Goal: Transaction & Acquisition: Purchase product/service

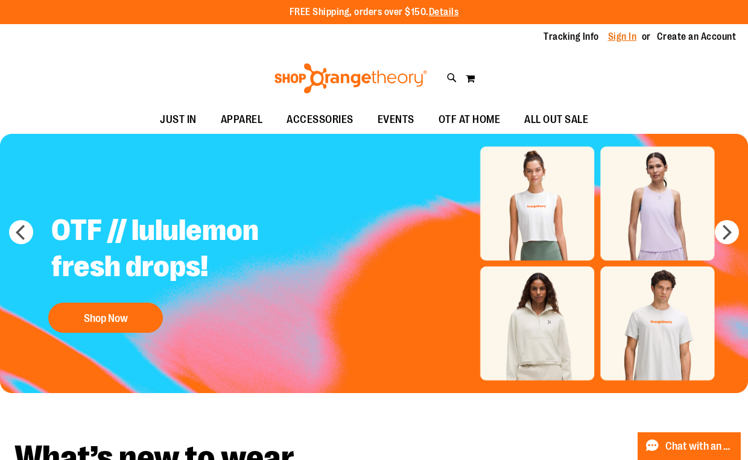
type input "**********"
click at [630, 37] on link "Sign In" at bounding box center [622, 36] width 29 height 13
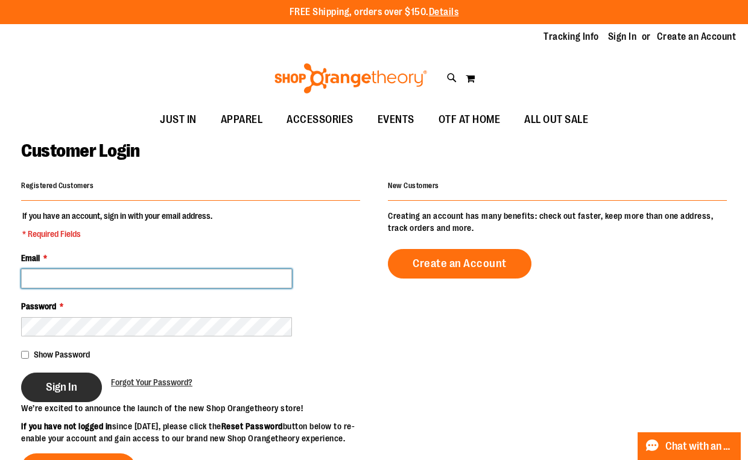
type input "**********"
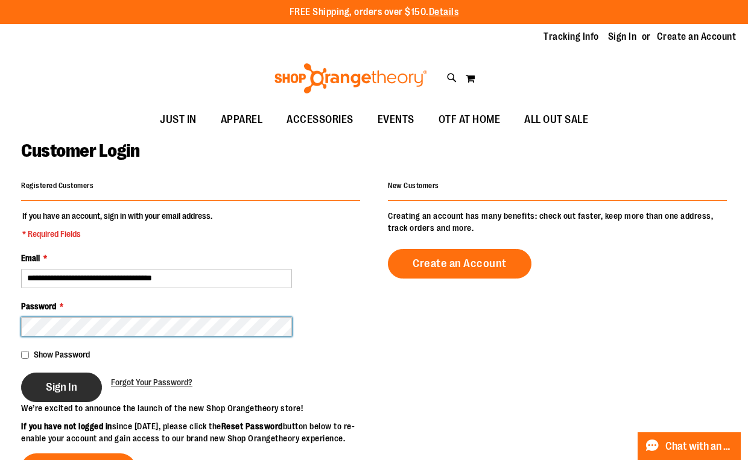
type input "**********"
click at [65, 381] on span "Sign In" at bounding box center [61, 387] width 31 height 13
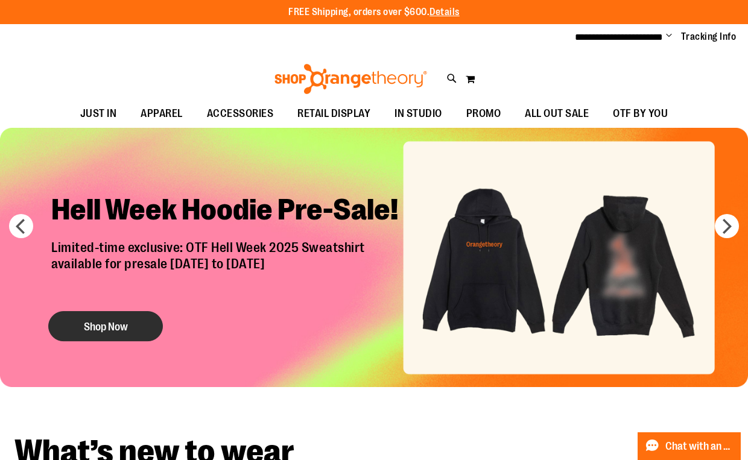
type input "**********"
click at [107, 324] on button "Shop Now" at bounding box center [105, 326] width 115 height 30
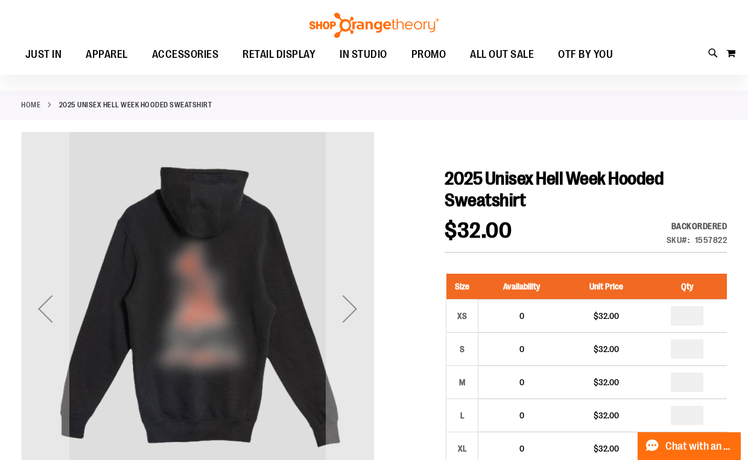
scroll to position [58, 0]
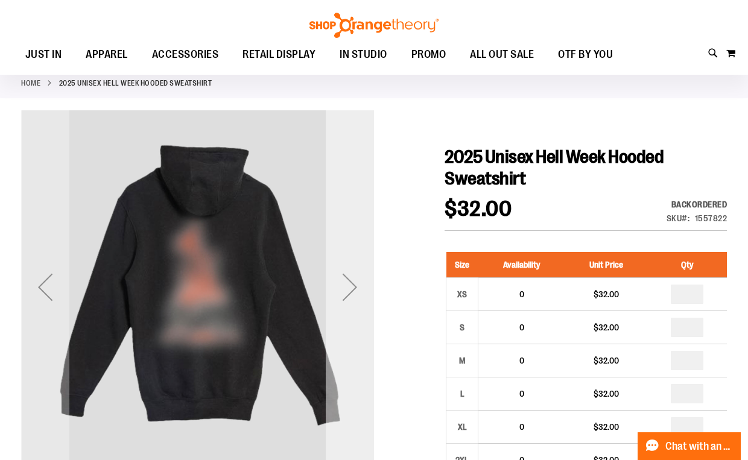
type input "**********"
click at [371, 291] on div "Next" at bounding box center [350, 287] width 48 height 48
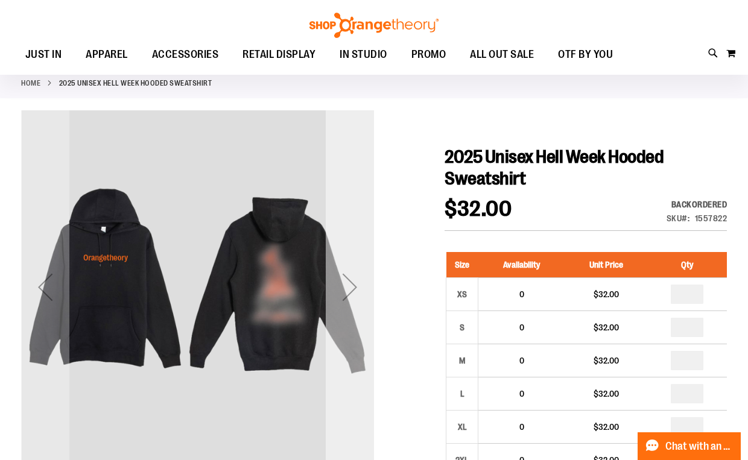
click at [347, 285] on div "Next" at bounding box center [350, 287] width 48 height 48
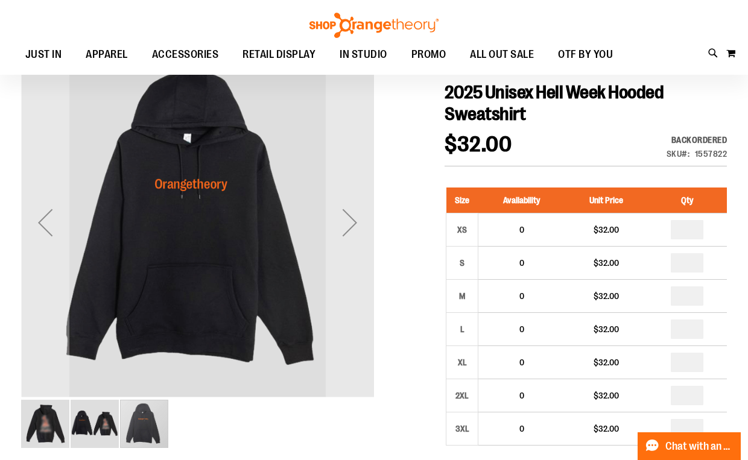
scroll to position [110, 0]
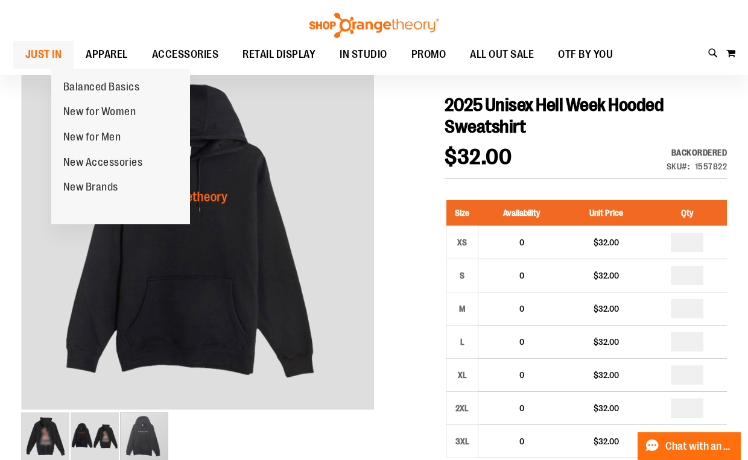
click at [62, 52] on span "JUST IN" at bounding box center [43, 54] width 37 height 27
click at [62, 53] on span "JUST IN" at bounding box center [43, 54] width 37 height 27
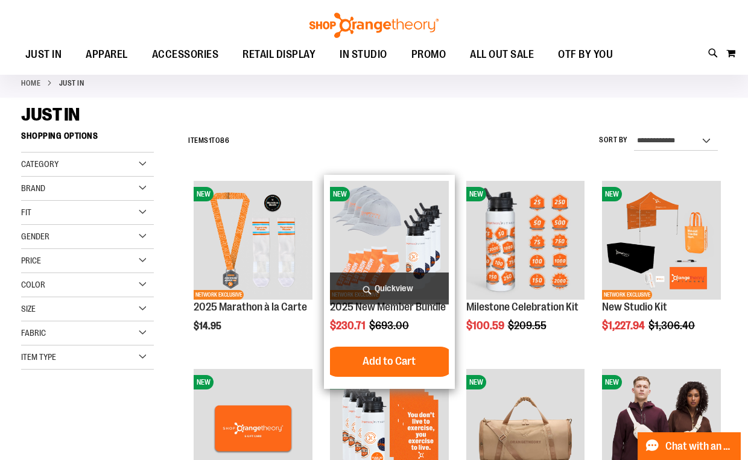
scroll to position [58, 0]
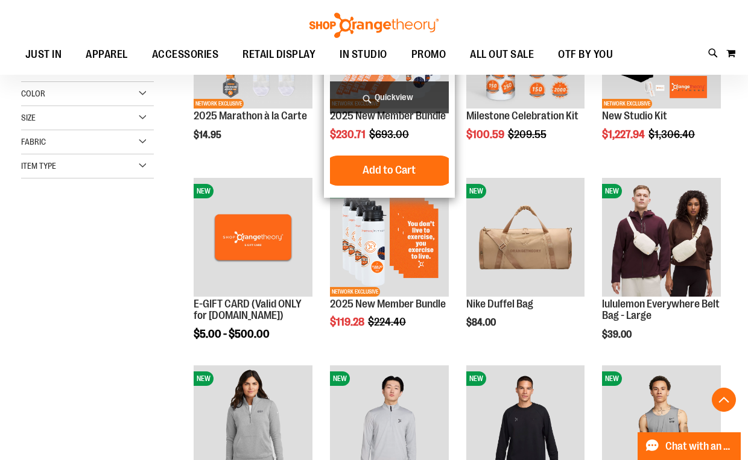
scroll to position [252, 0]
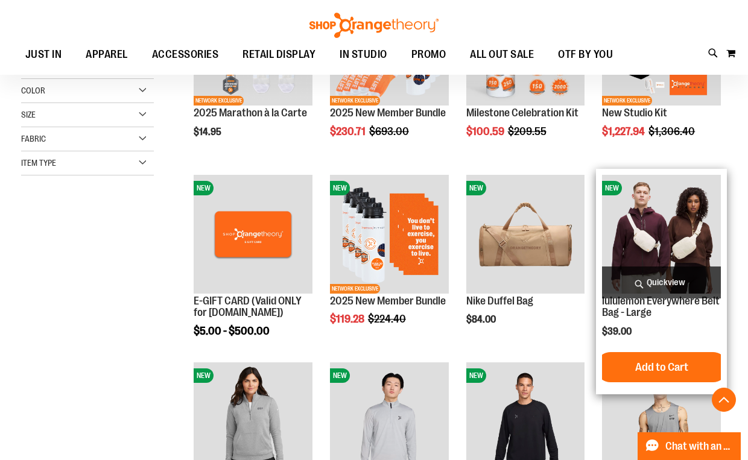
type input "**********"
click at [665, 280] on span "Quickview" at bounding box center [661, 283] width 119 height 32
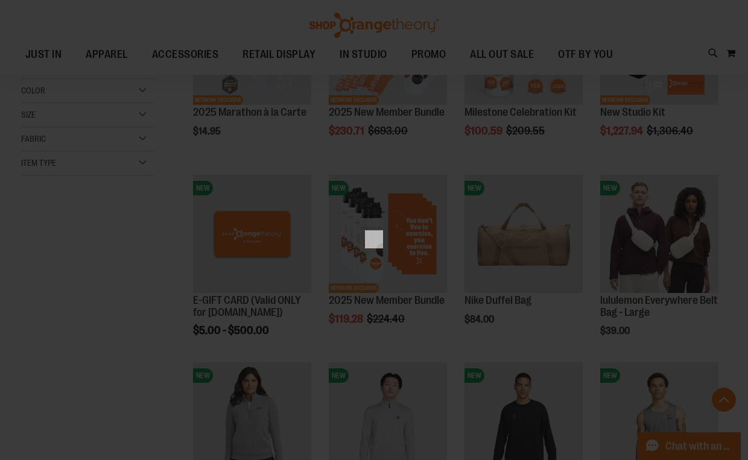
scroll to position [0, 0]
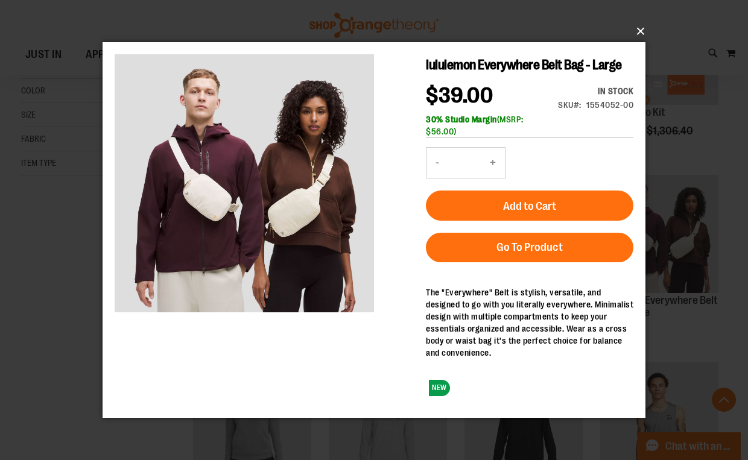
click at [638, 34] on button "×" at bounding box center [377, 31] width 543 height 27
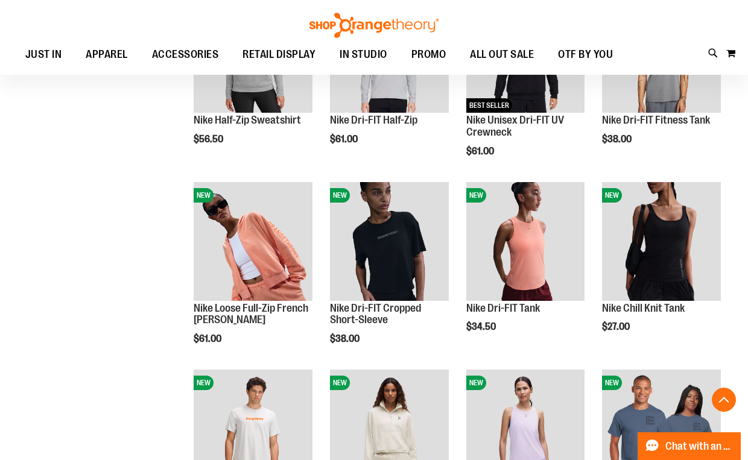
scroll to position [639, 0]
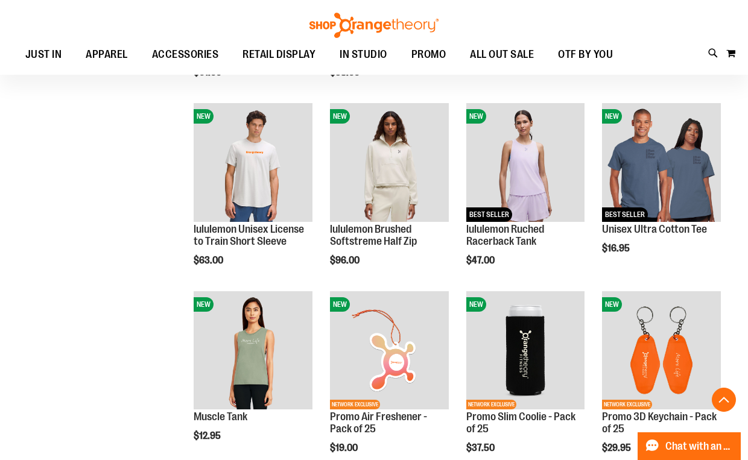
scroll to position [890, 0]
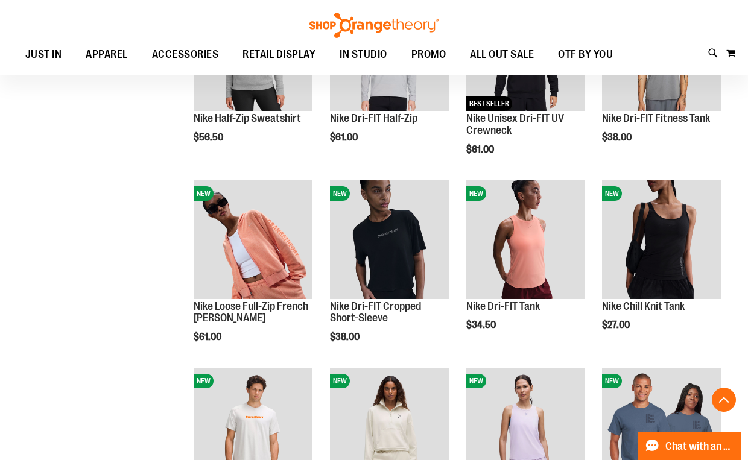
scroll to position [48, 0]
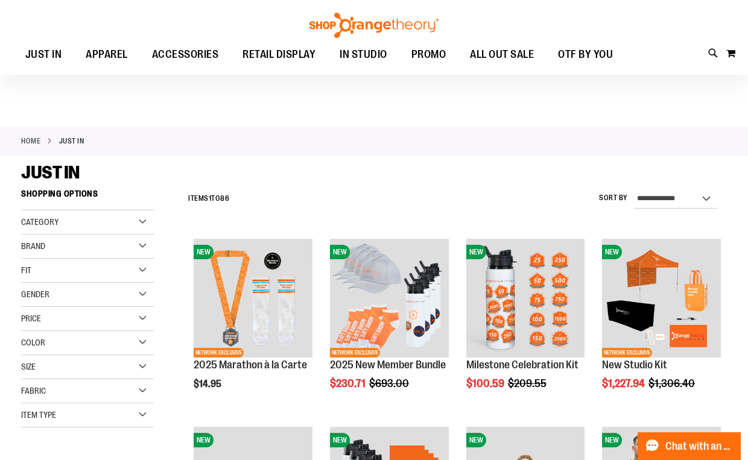
scroll to position [47, 0]
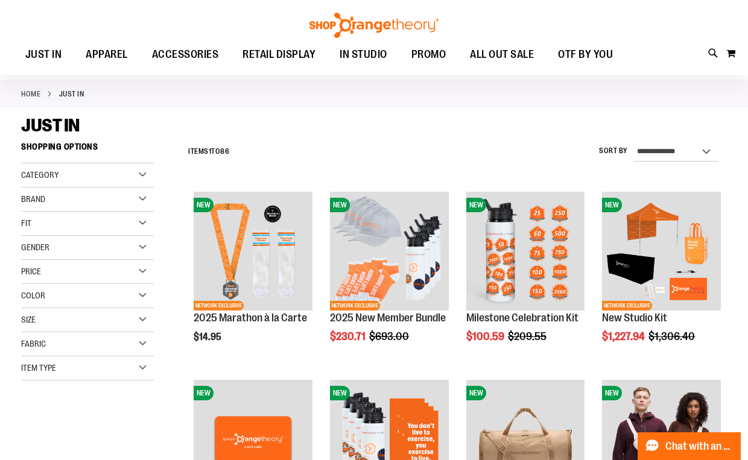
click at [112, 362] on div "Item Type" at bounding box center [87, 368] width 133 height 24
click at [144, 200] on div "Brand" at bounding box center [87, 200] width 133 height 24
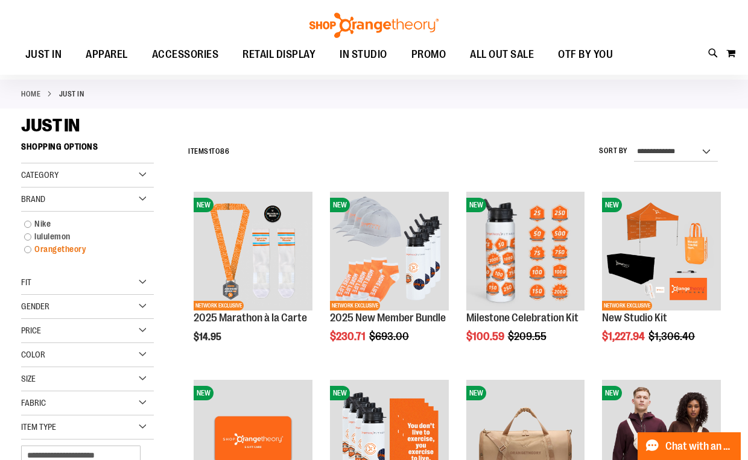
click at [29, 250] on link "Orangetheory" at bounding box center [82, 249] width 128 height 13
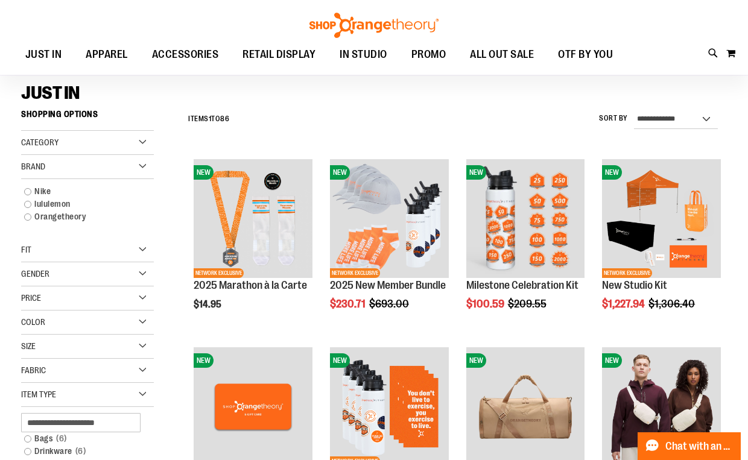
scroll to position [81, 0]
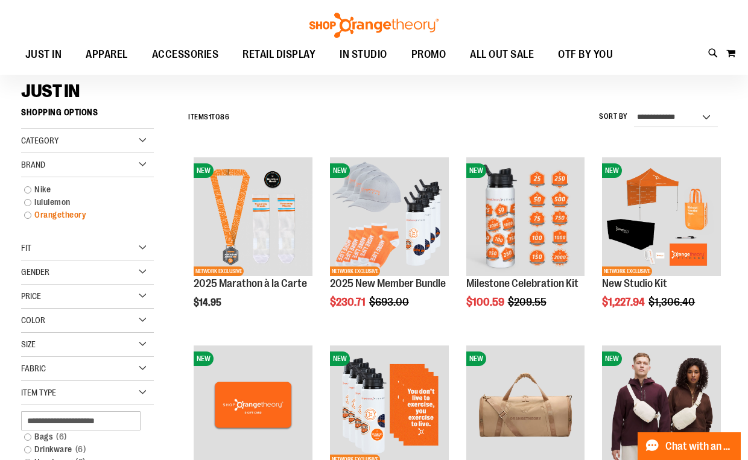
click at [26, 215] on link "Orangetheory" at bounding box center [82, 215] width 128 height 13
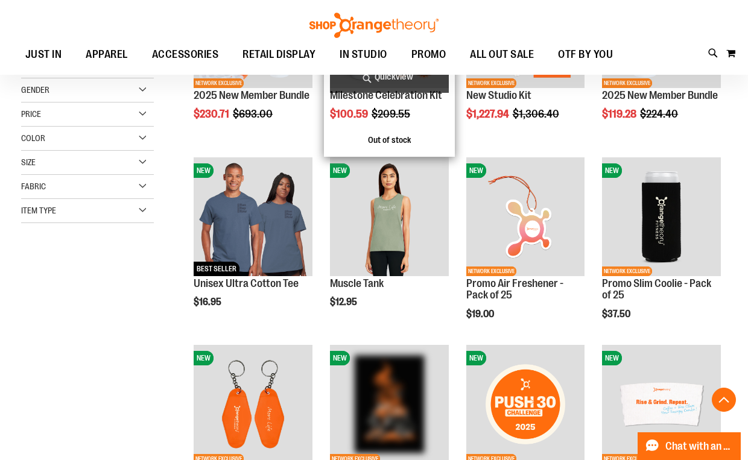
scroll to position [271, 0]
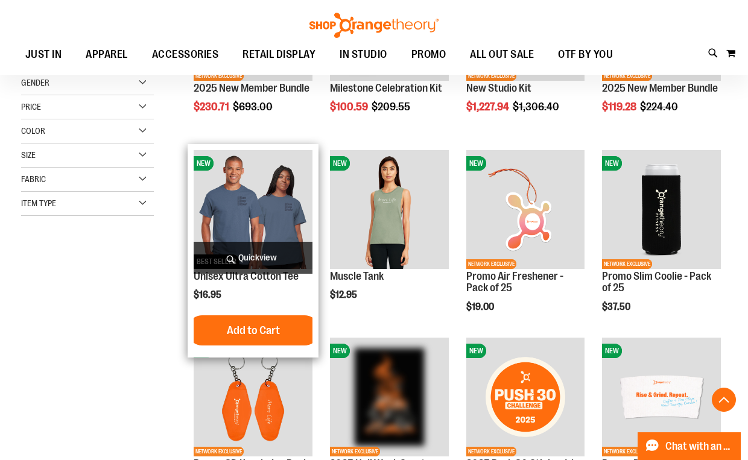
scroll to position [282, 0]
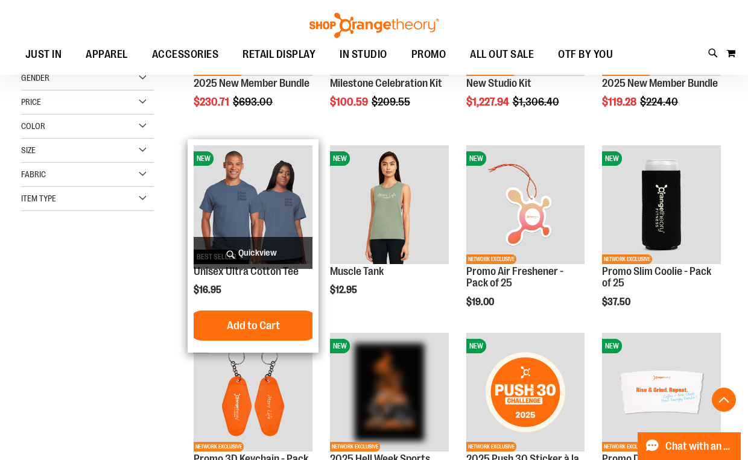
click at [245, 249] on span "Quickview" at bounding box center [253, 253] width 119 height 32
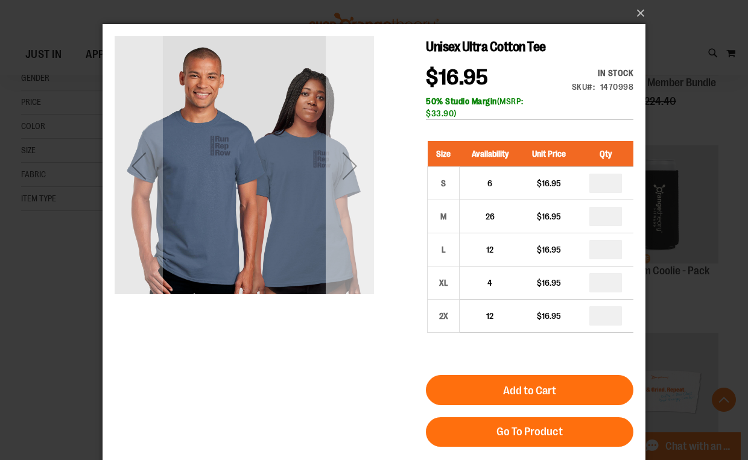
click at [347, 172] on div "Next" at bounding box center [350, 166] width 48 height 48
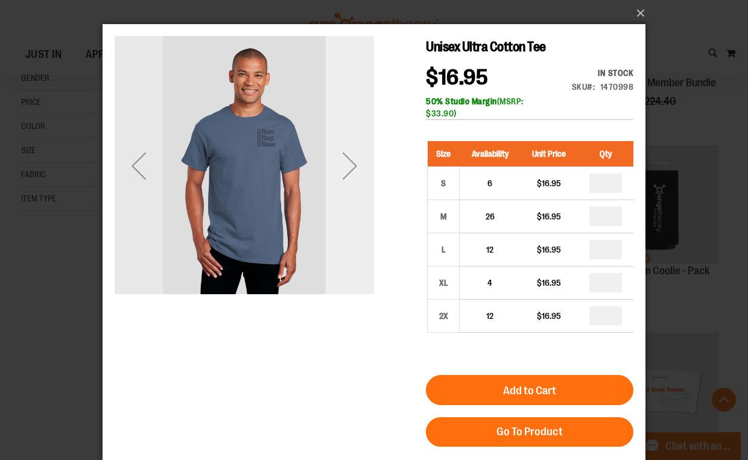
click at [347, 172] on div "Next" at bounding box center [350, 166] width 48 height 48
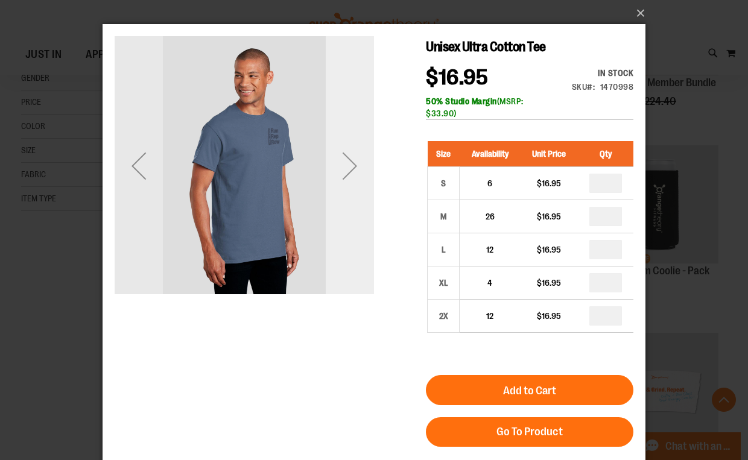
click at [347, 172] on div "Next" at bounding box center [350, 166] width 48 height 48
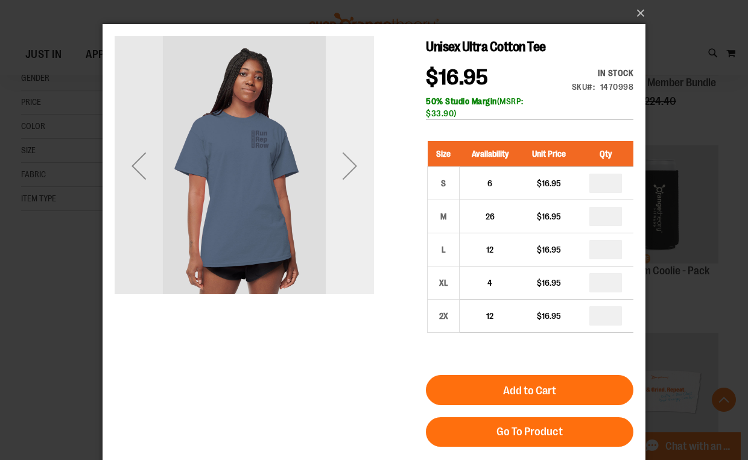
click at [347, 172] on div "Next" at bounding box center [350, 166] width 48 height 48
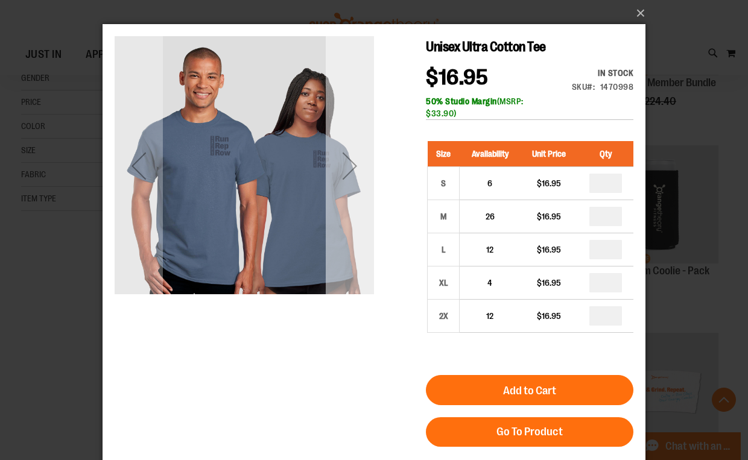
click at [347, 172] on div "Next" at bounding box center [350, 166] width 48 height 48
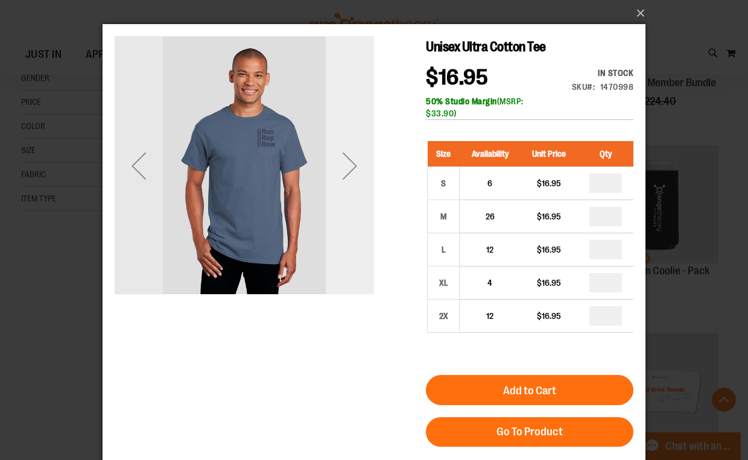
click at [352, 153] on div "Next" at bounding box center [350, 166] width 48 height 48
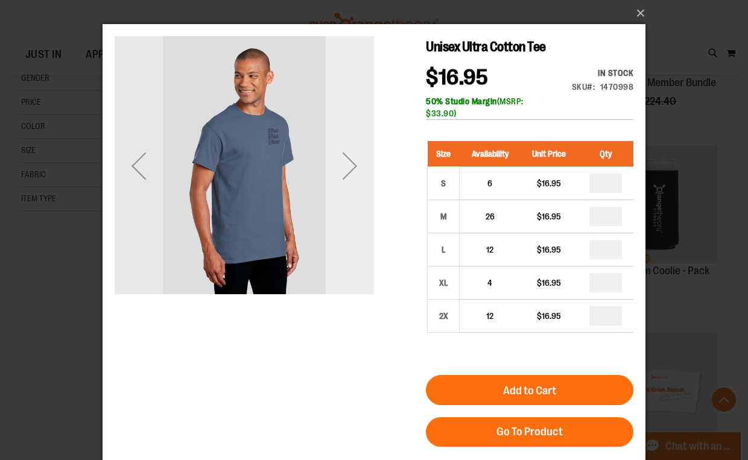
click at [352, 153] on div "Next" at bounding box center [350, 166] width 48 height 48
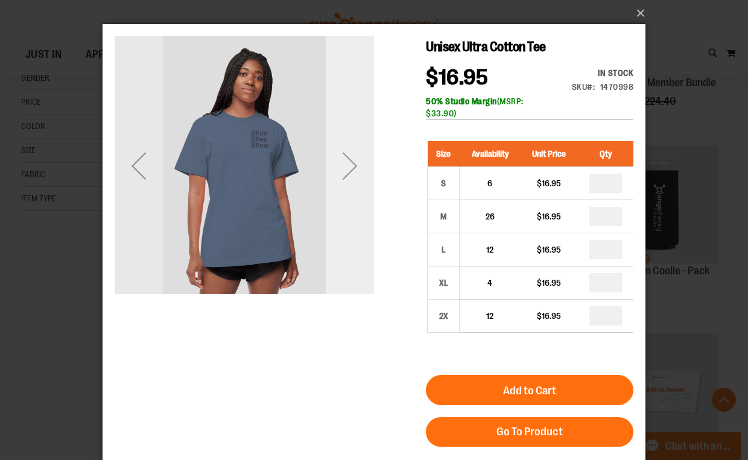
click at [352, 153] on div "Next" at bounding box center [350, 166] width 48 height 48
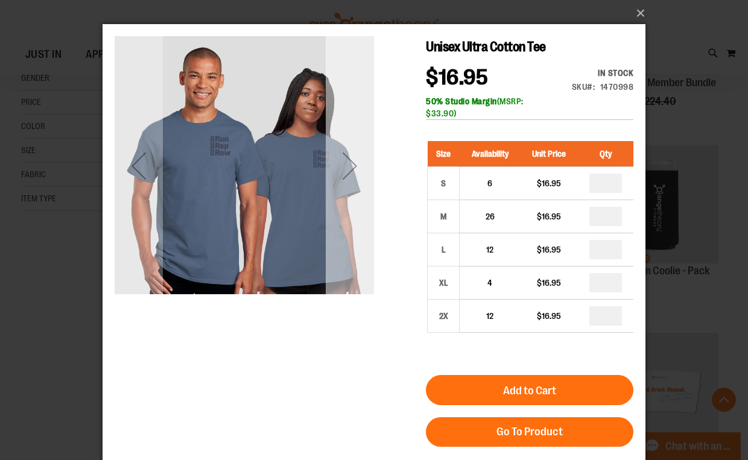
click at [352, 154] on div "Next" at bounding box center [350, 166] width 48 height 48
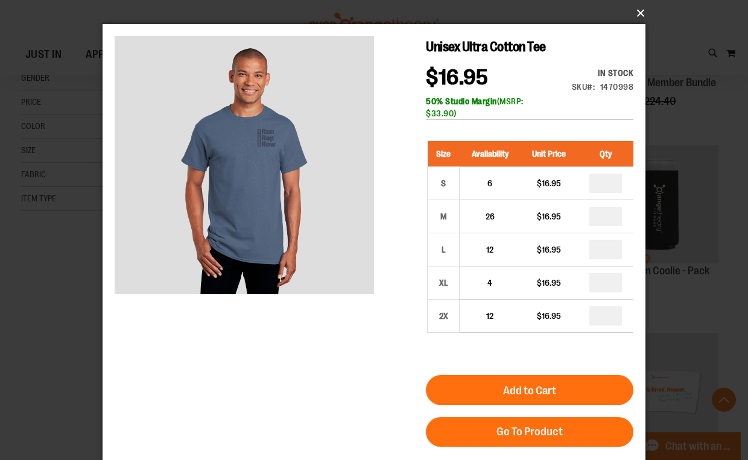
click at [639, 13] on button "×" at bounding box center [377, 13] width 543 height 27
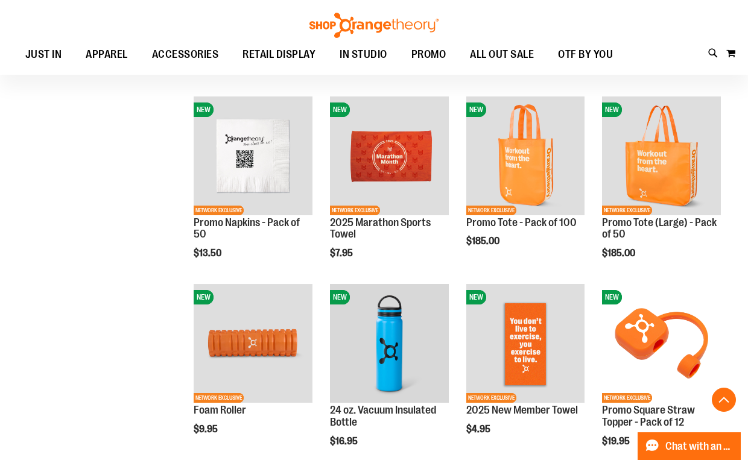
scroll to position [721, 0]
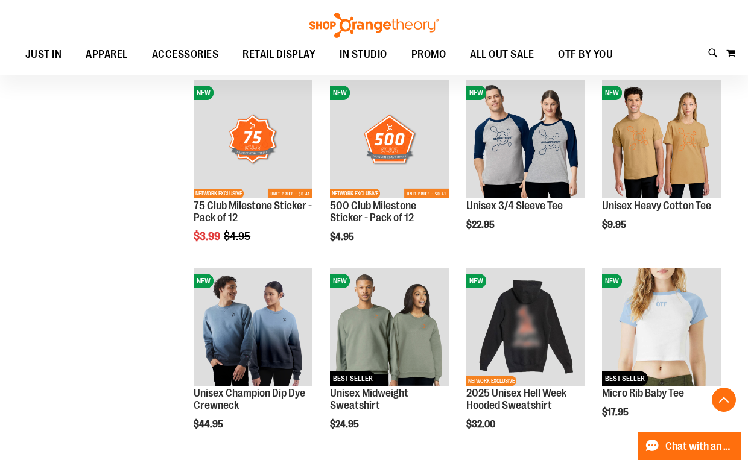
scroll to position [1287, 0]
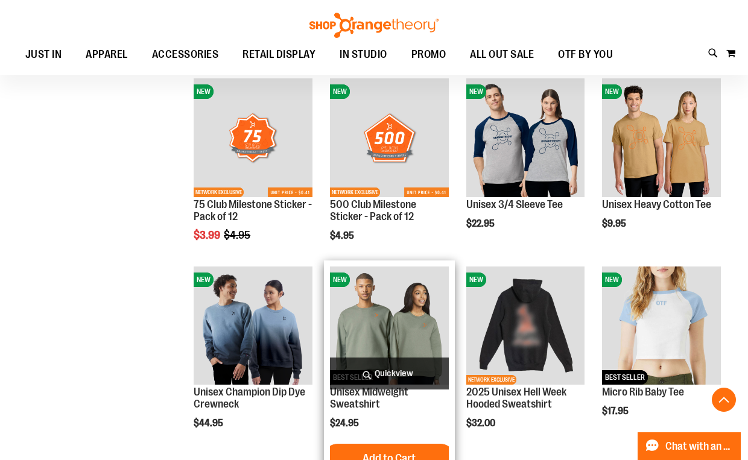
click at [381, 371] on span "Quickview" at bounding box center [389, 374] width 119 height 32
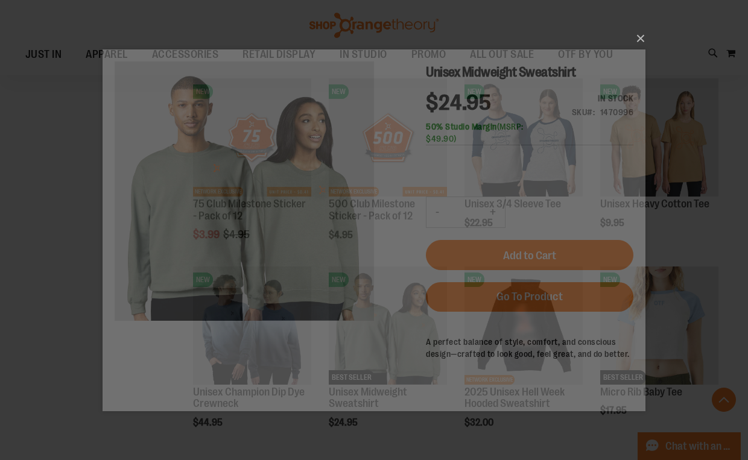
scroll to position [0, 0]
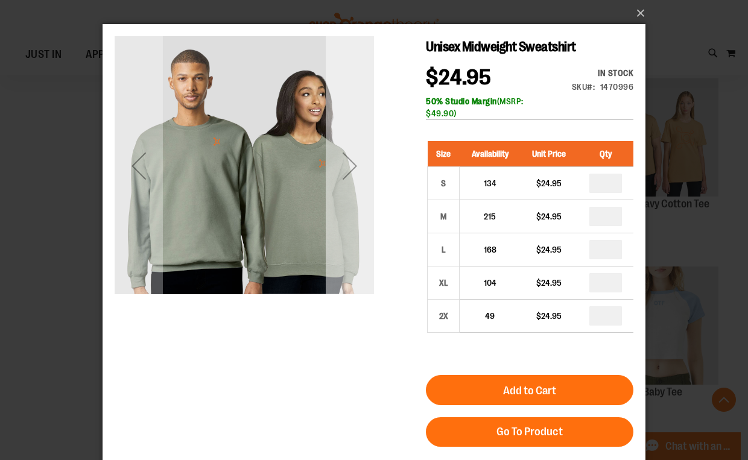
click at [351, 168] on div "Next" at bounding box center [350, 166] width 48 height 48
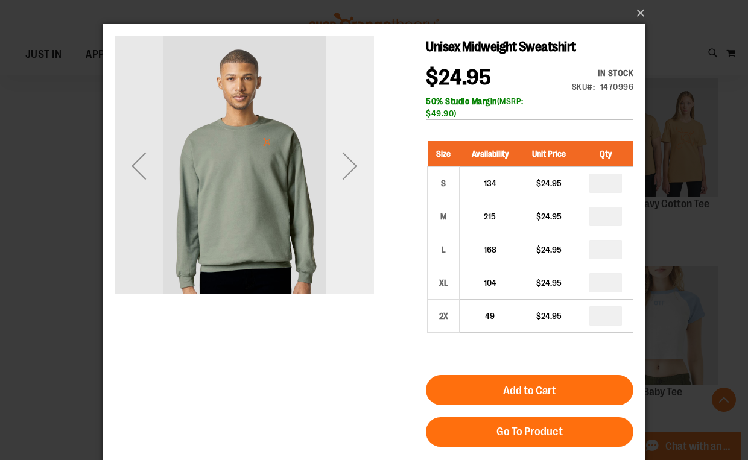
click at [349, 165] on div "Next" at bounding box center [350, 166] width 48 height 48
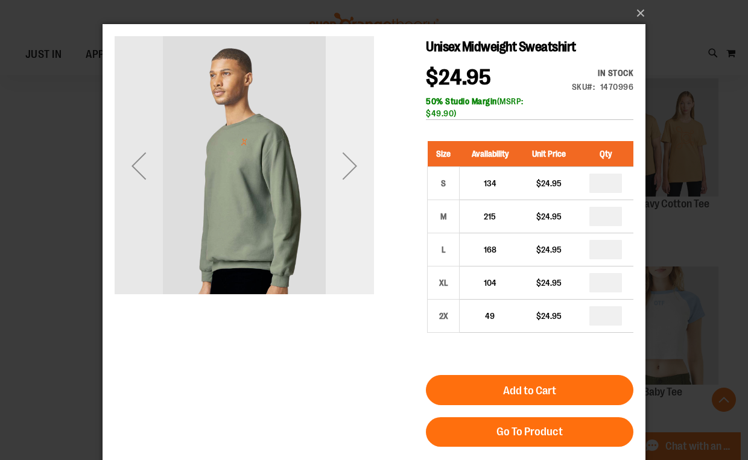
click at [349, 165] on div "Next" at bounding box center [350, 166] width 48 height 48
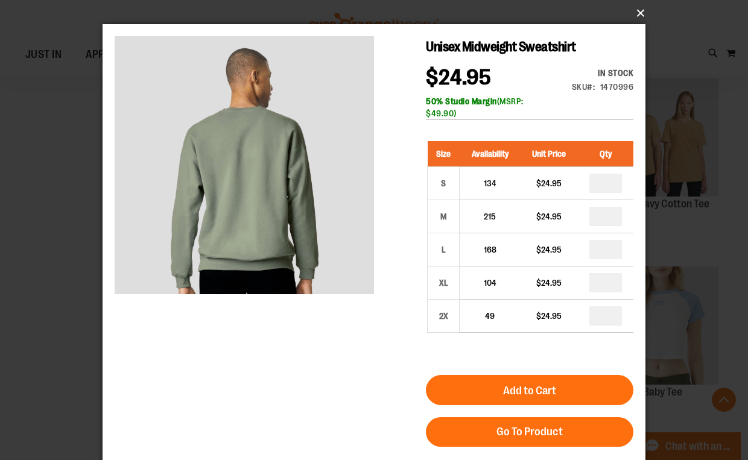
click at [641, 19] on button "×" at bounding box center [377, 13] width 543 height 27
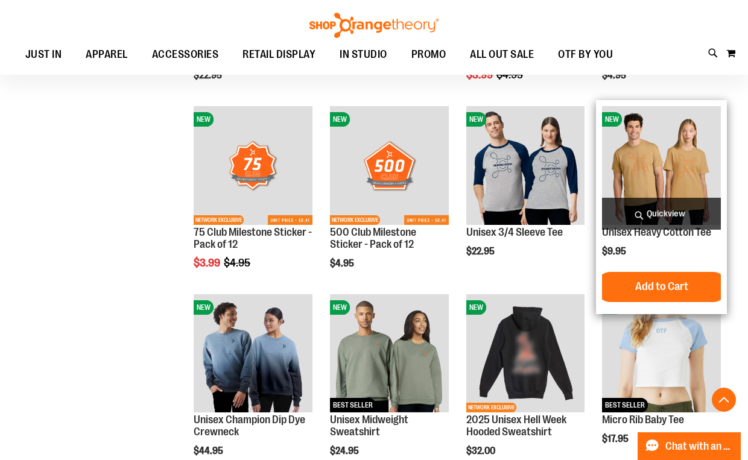
scroll to position [1259, 0]
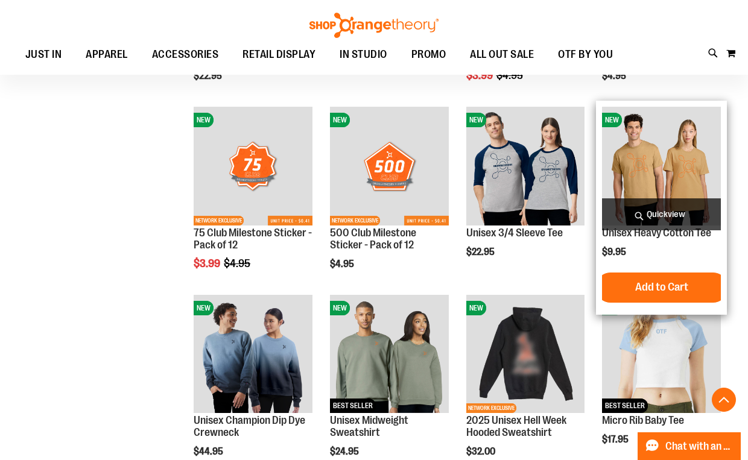
click at [671, 213] on span "Quickview" at bounding box center [661, 214] width 119 height 32
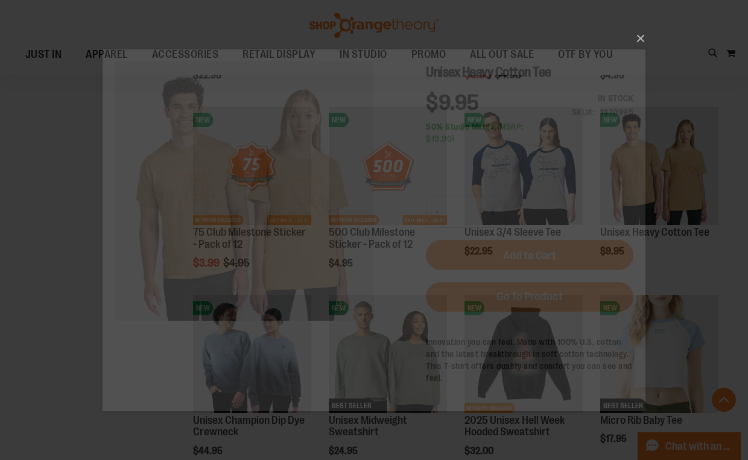
scroll to position [0, 0]
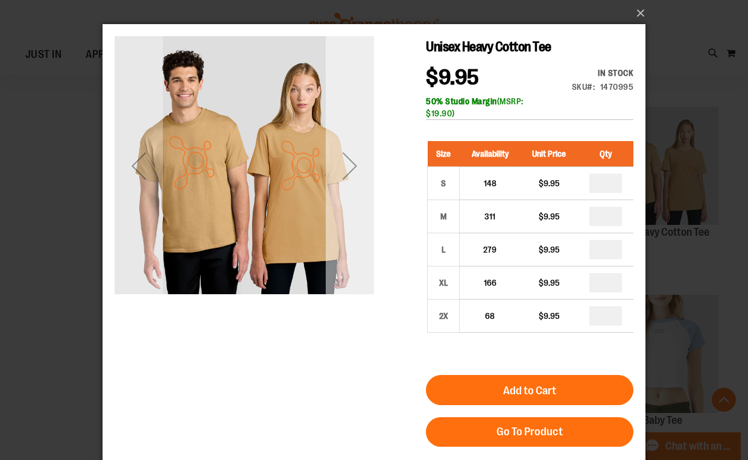
click at [347, 172] on div "Next" at bounding box center [350, 166] width 48 height 48
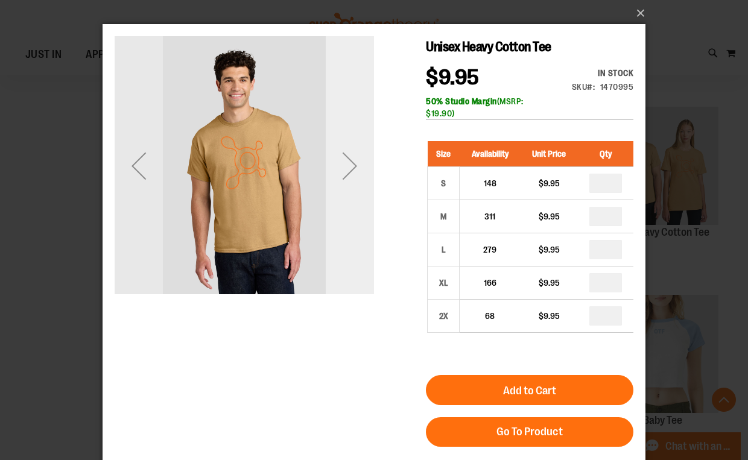
click at [347, 172] on div "Next" at bounding box center [350, 166] width 48 height 48
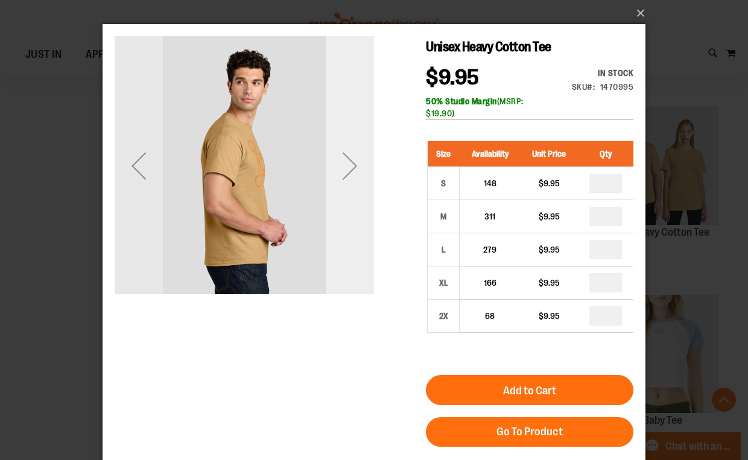
click at [347, 172] on div "Next" at bounding box center [350, 166] width 48 height 48
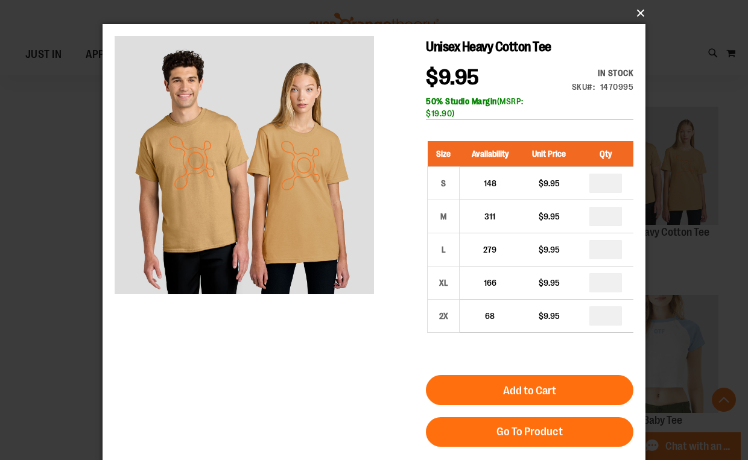
click at [639, 9] on button "×" at bounding box center [377, 13] width 543 height 27
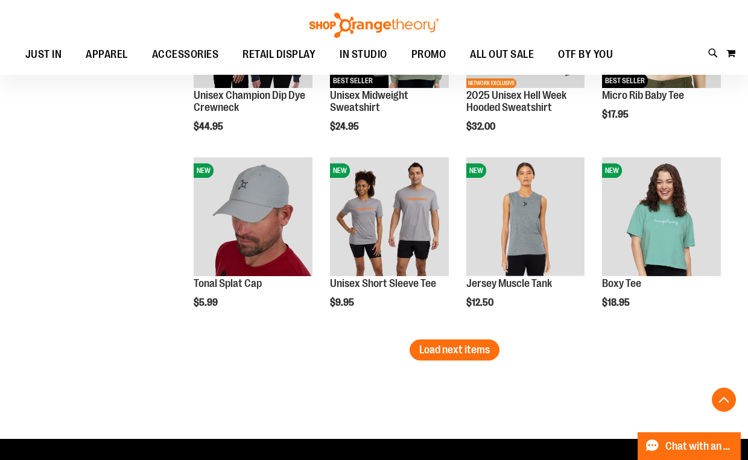
scroll to position [1586, 0]
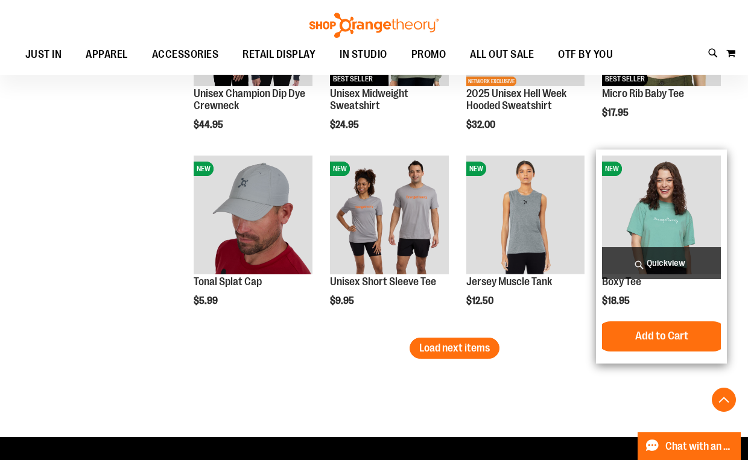
click at [663, 268] on span "Quickview" at bounding box center [661, 263] width 119 height 32
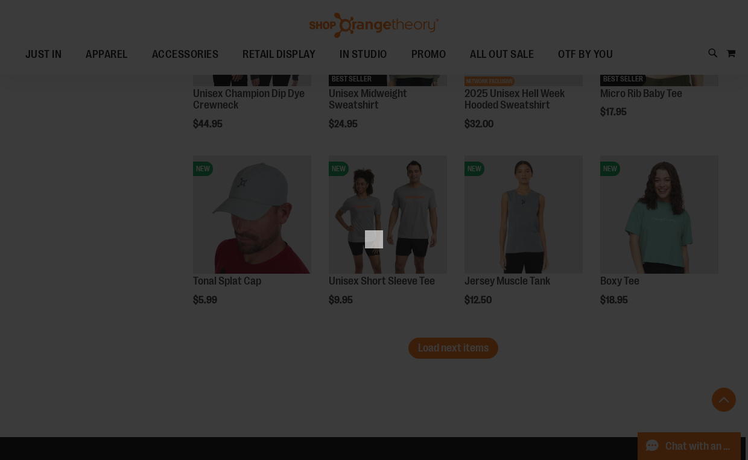
scroll to position [0, 0]
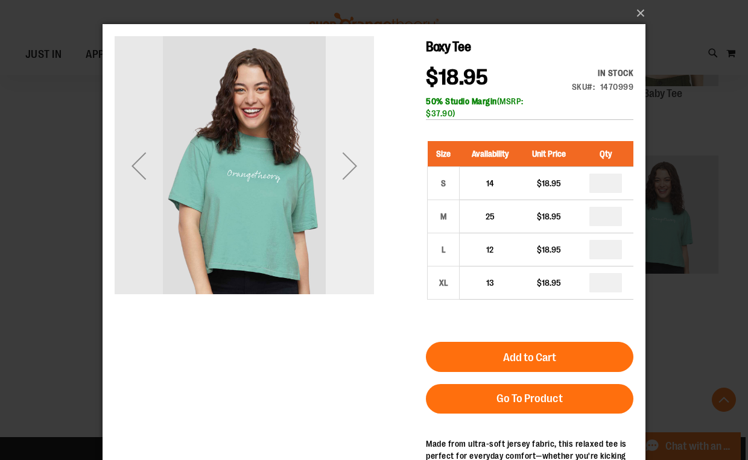
click at [353, 159] on div "Next" at bounding box center [350, 166] width 48 height 48
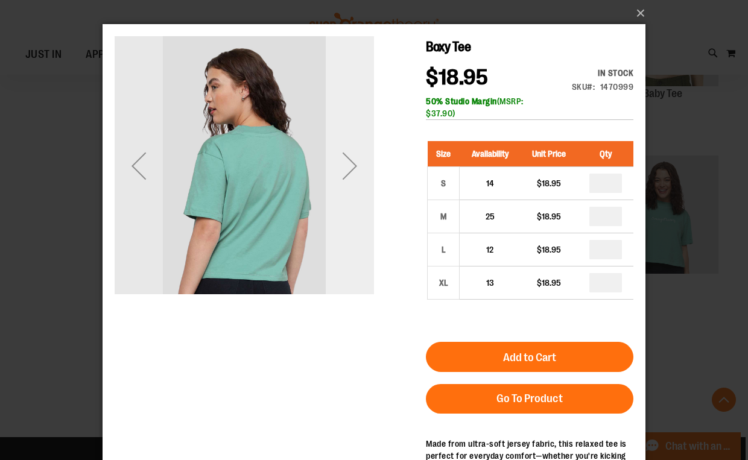
click at [353, 159] on div "Next" at bounding box center [350, 166] width 48 height 48
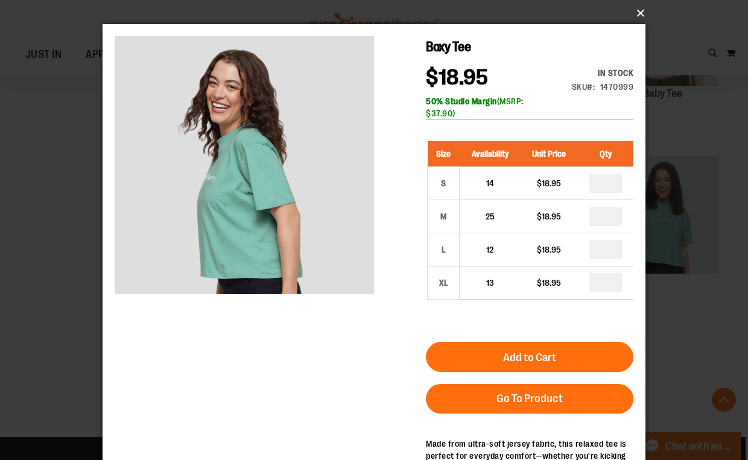
click at [640, 9] on button "×" at bounding box center [377, 13] width 543 height 27
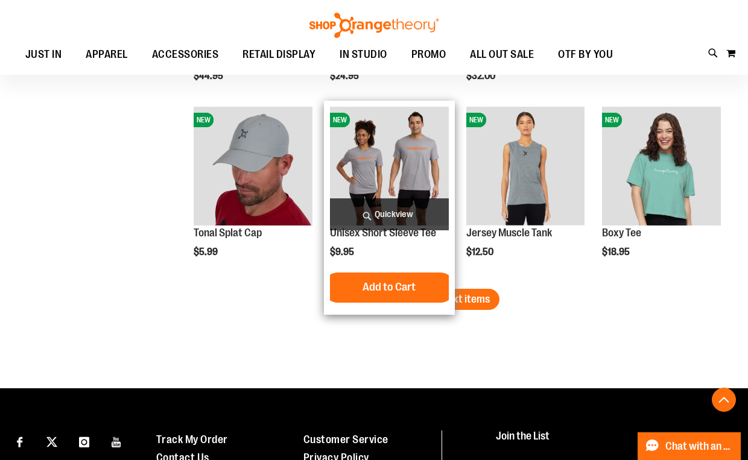
scroll to position [1635, 0]
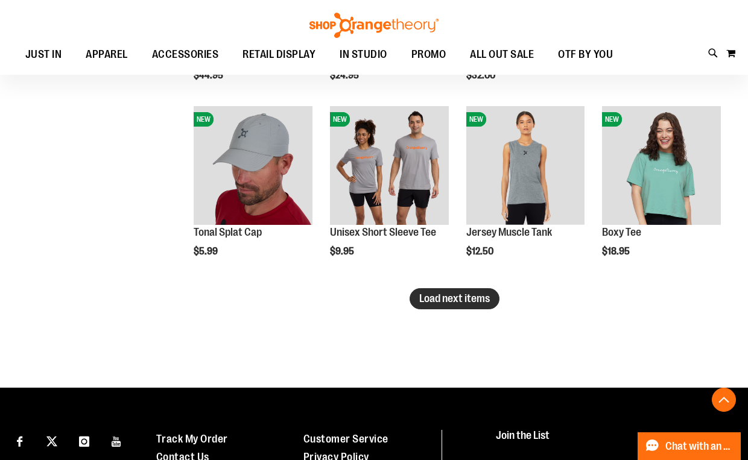
click at [446, 298] on span "Load next items" at bounding box center [454, 298] width 71 height 12
click at [447, 292] on span "Load next items" at bounding box center [454, 298] width 71 height 12
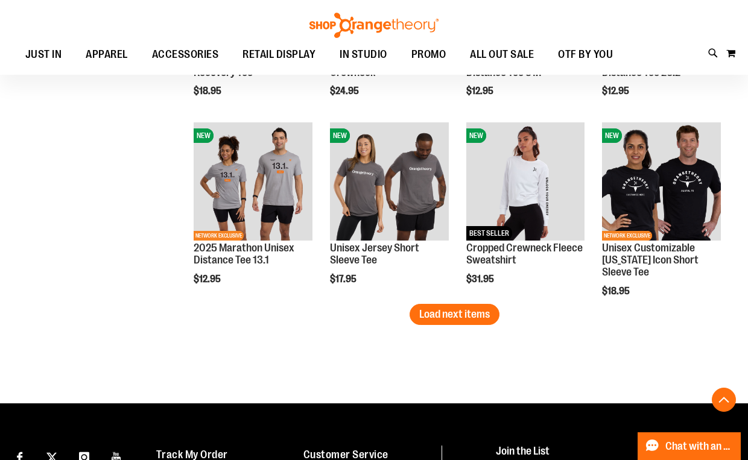
scroll to position [2202, 0]
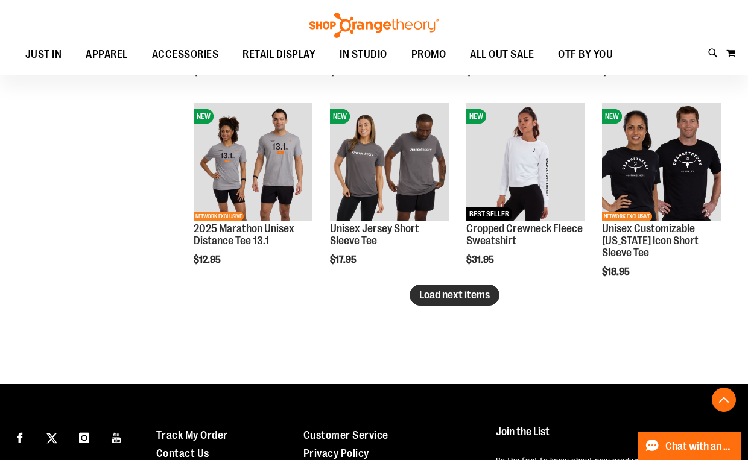
click at [437, 292] on span "Load next items" at bounding box center [454, 295] width 71 height 12
click at [469, 295] on span "Load next items" at bounding box center [454, 295] width 71 height 12
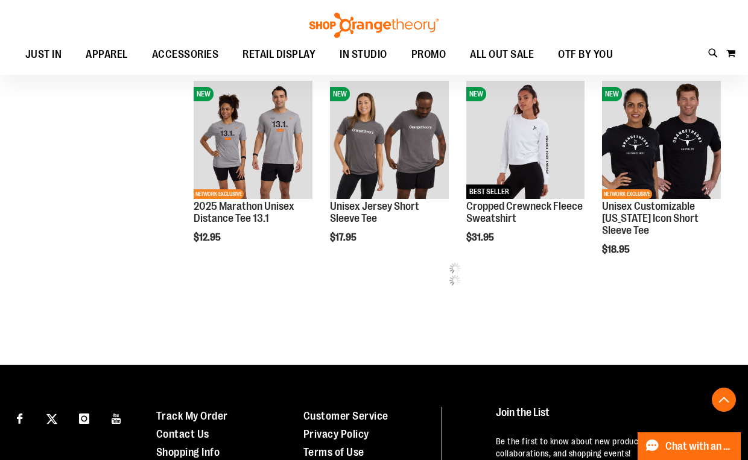
scroll to position [2208, 0]
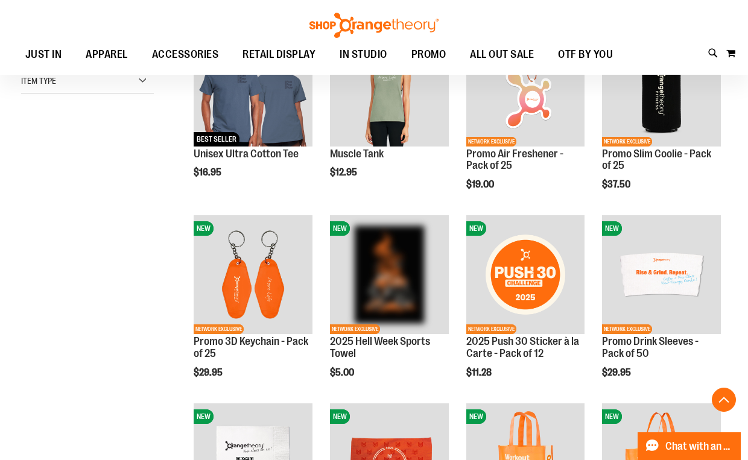
scroll to position [79, 0]
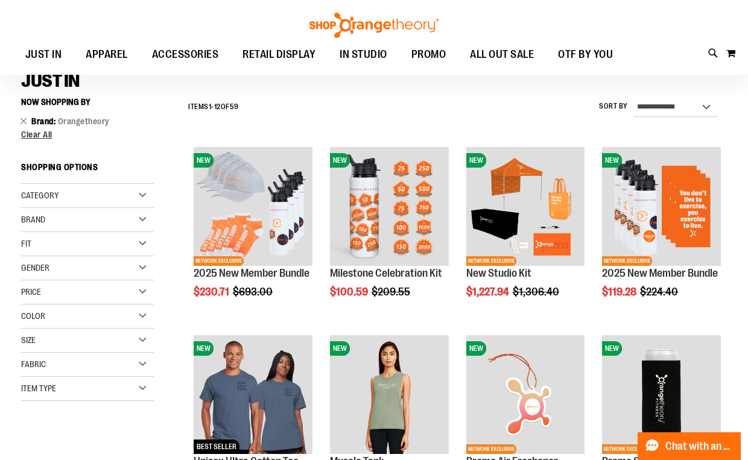
scroll to position [123, 0]
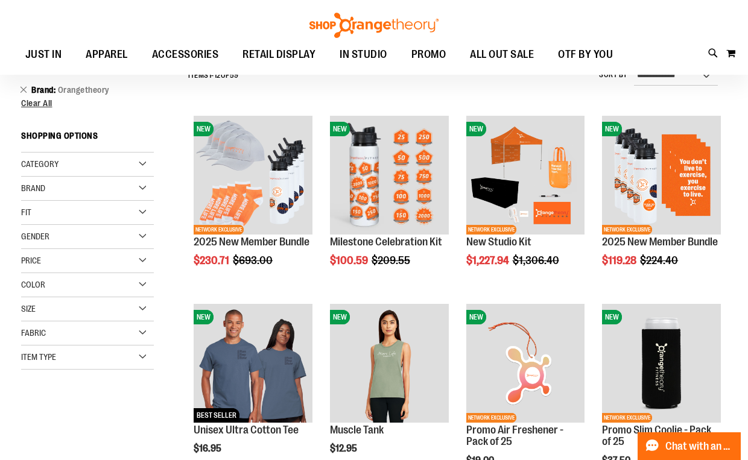
click at [101, 352] on div "Item Type" at bounding box center [87, 358] width 133 height 24
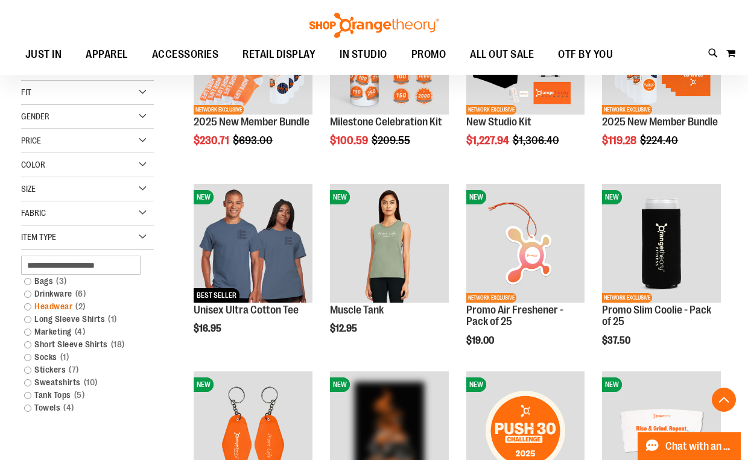
scroll to position [245, 0]
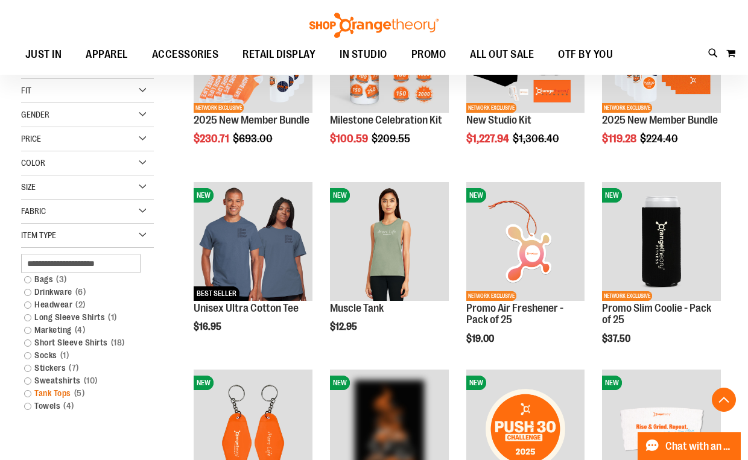
click at [30, 393] on link "Tank Tops 5 items" at bounding box center [82, 393] width 128 height 13
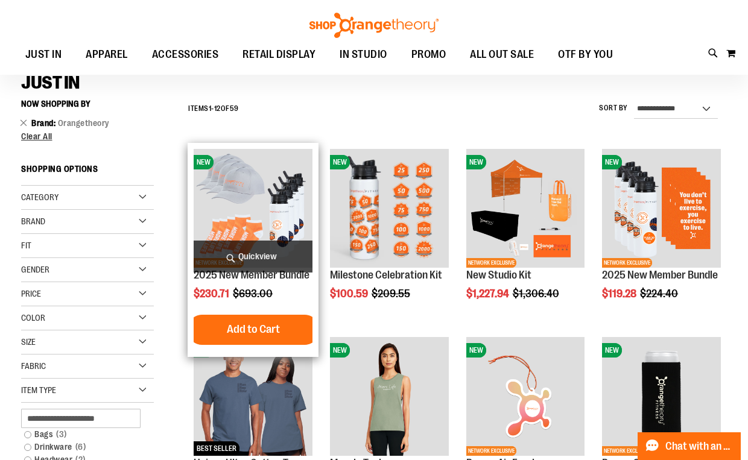
scroll to position [81, 0]
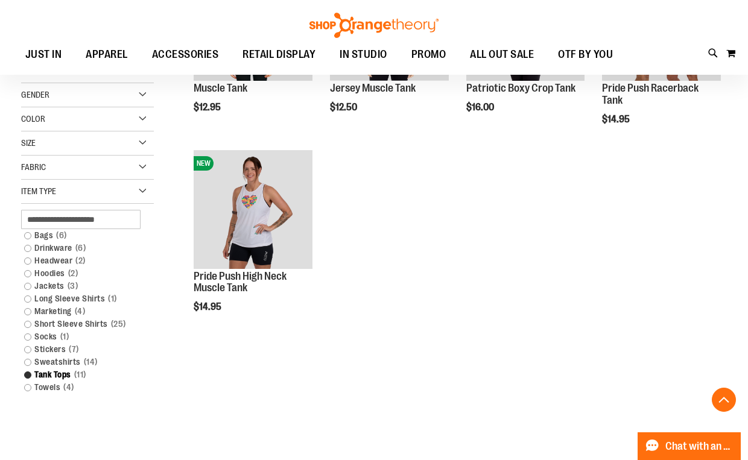
scroll to position [283, 0]
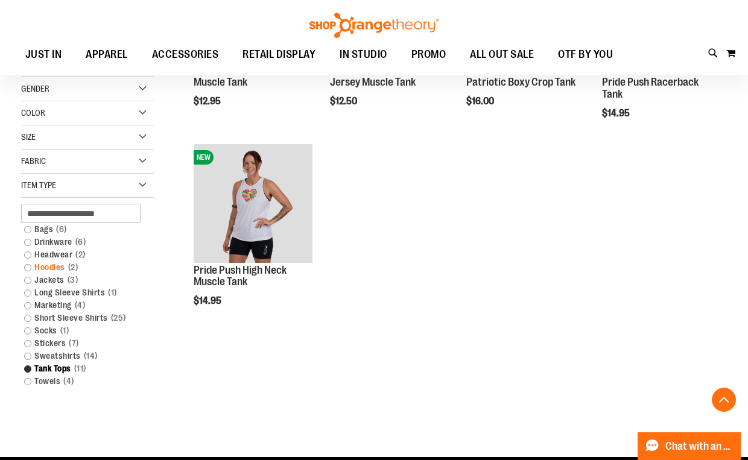
click at [29, 268] on link "Hoodies 2 items" at bounding box center [82, 267] width 128 height 13
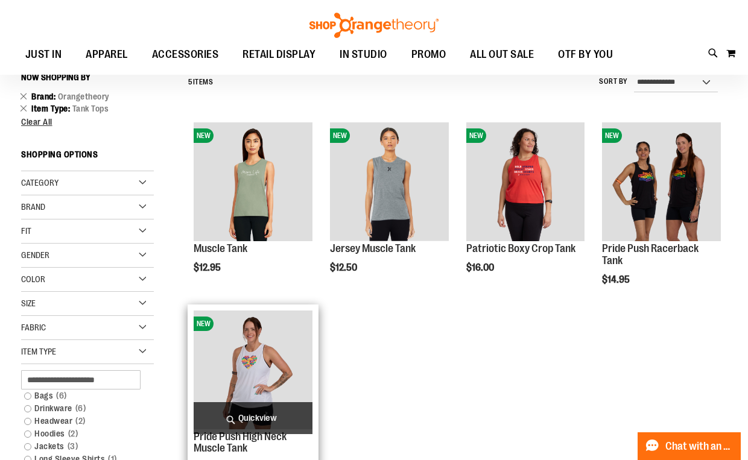
scroll to position [81, 0]
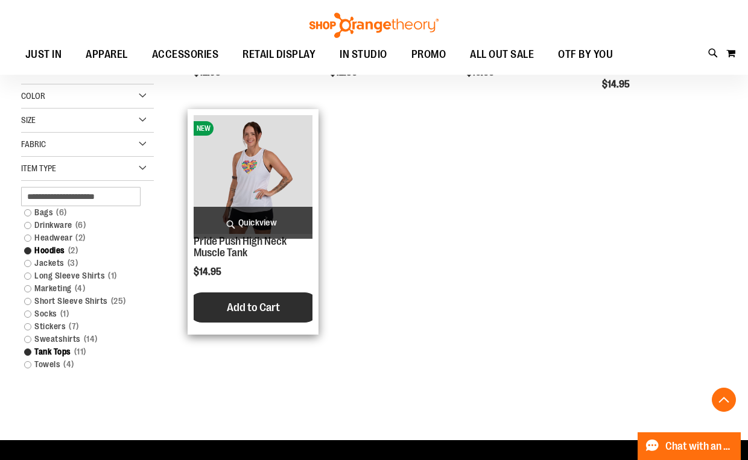
scroll to position [315, 0]
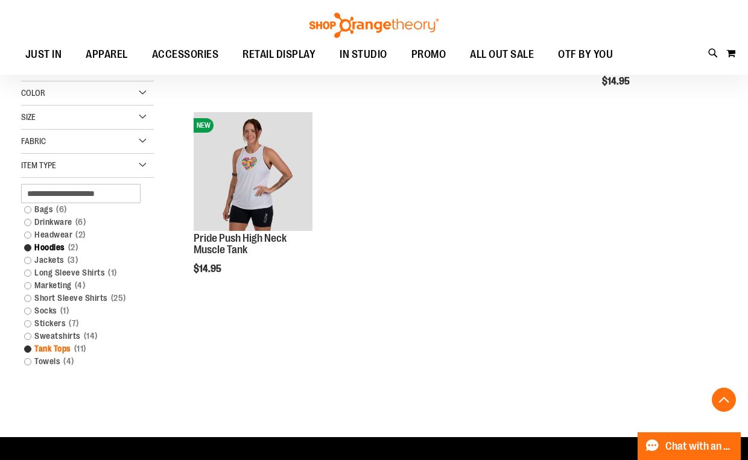
click at [27, 350] on link "Tank Tops 11 items" at bounding box center [82, 349] width 128 height 13
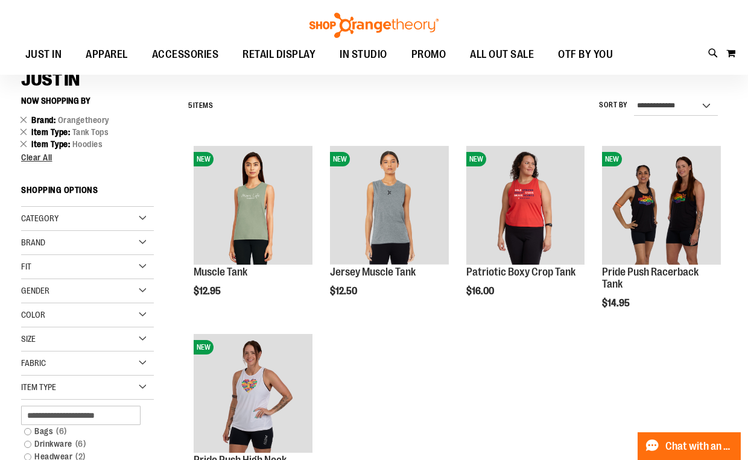
scroll to position [81, 0]
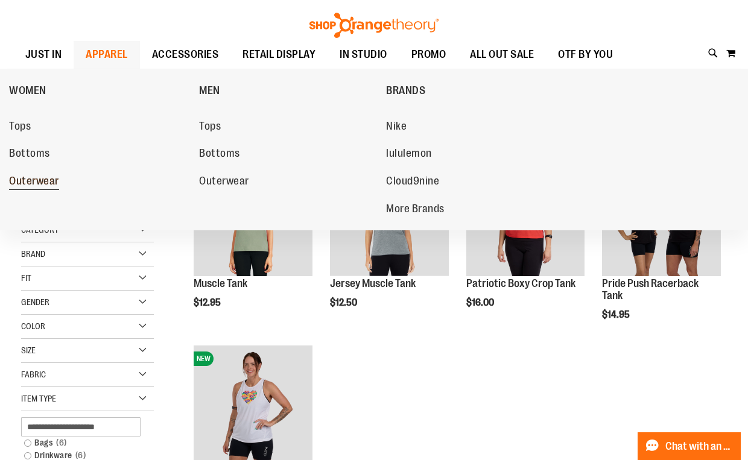
scroll to position [82, 0]
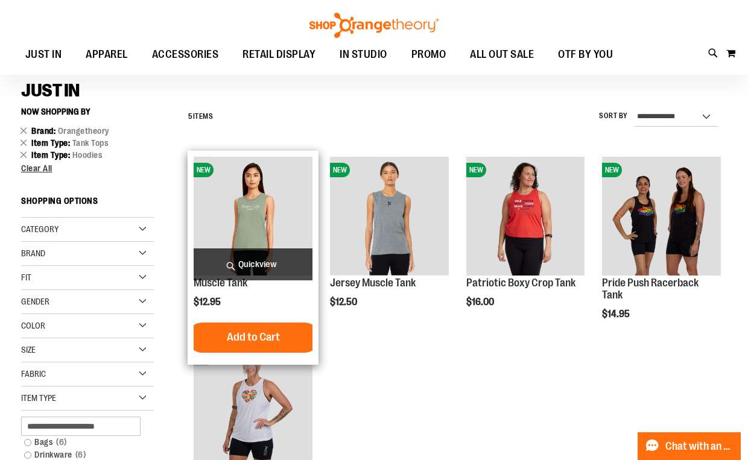
click at [235, 261] on span "Quickview" at bounding box center [253, 264] width 119 height 32
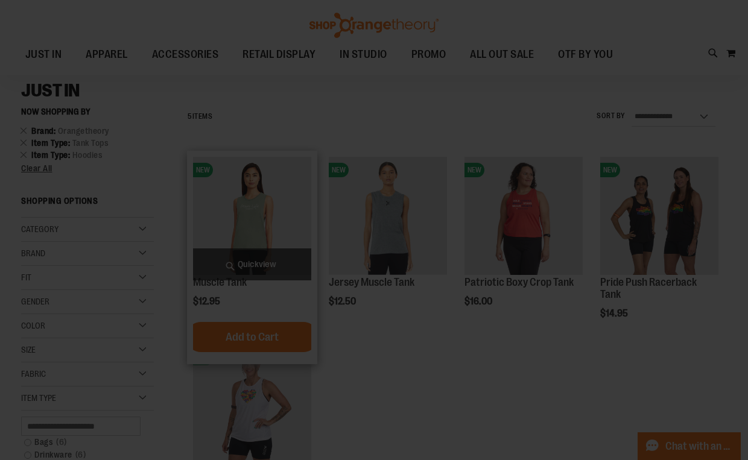
scroll to position [0, 0]
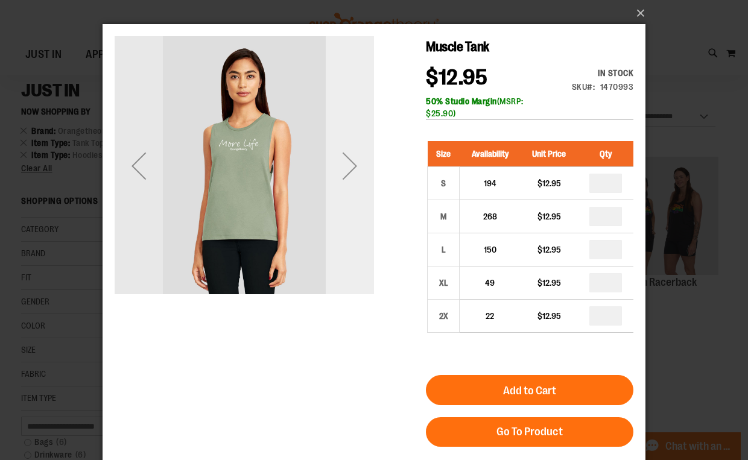
click at [350, 165] on div "Next" at bounding box center [350, 166] width 48 height 48
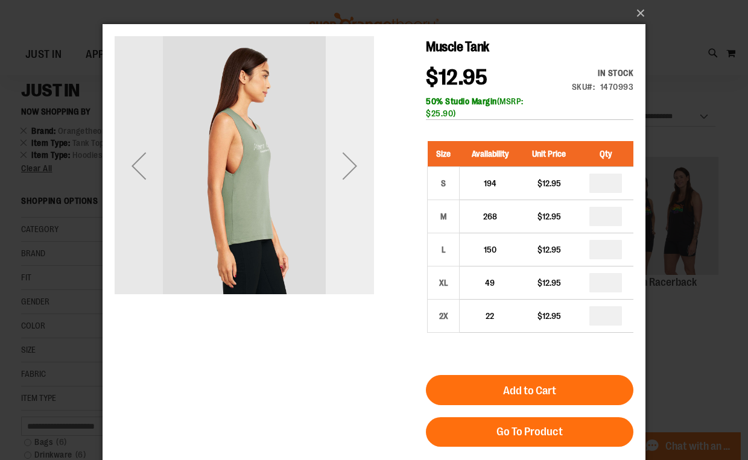
click at [350, 165] on div "Next" at bounding box center [350, 166] width 48 height 48
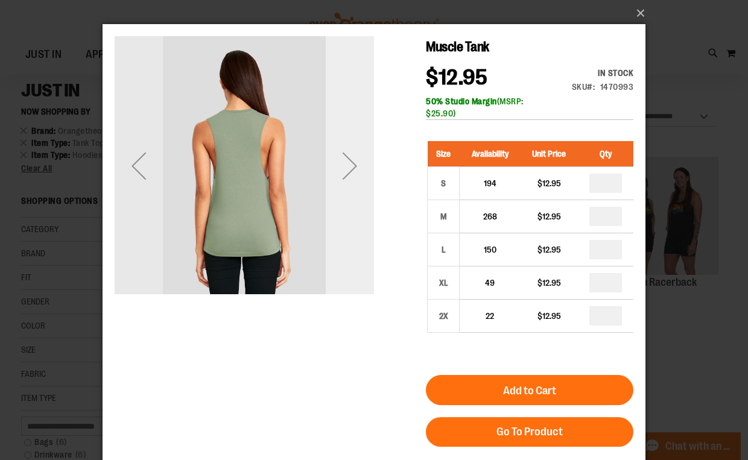
click at [349, 165] on div "Next" at bounding box center [350, 166] width 48 height 48
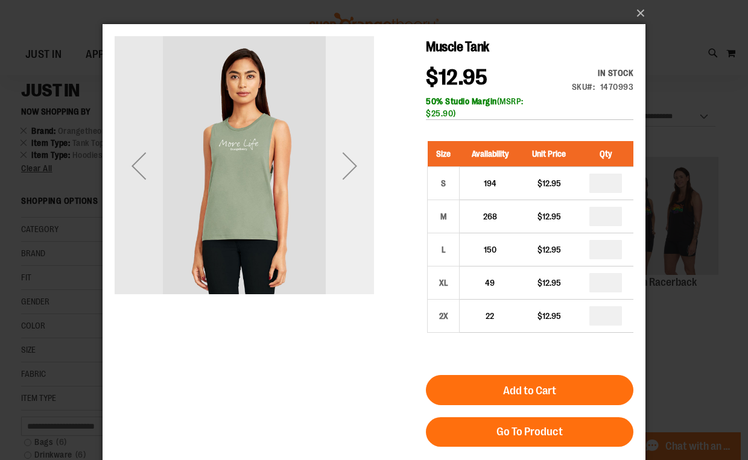
click at [349, 165] on div "Next" at bounding box center [350, 166] width 48 height 48
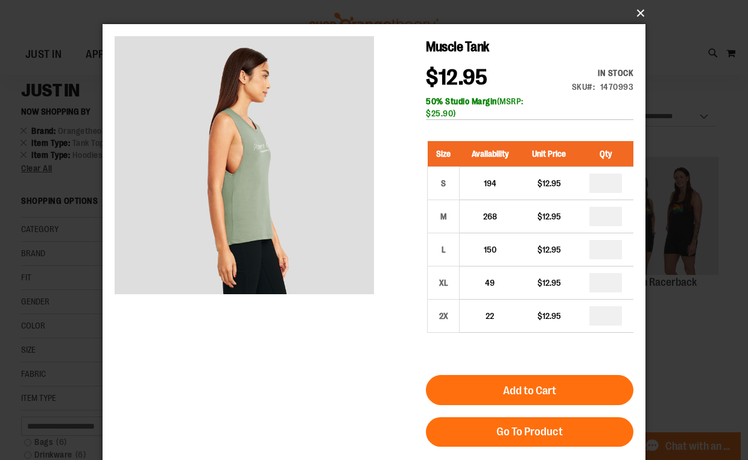
click at [639, 17] on button "×" at bounding box center [377, 13] width 543 height 27
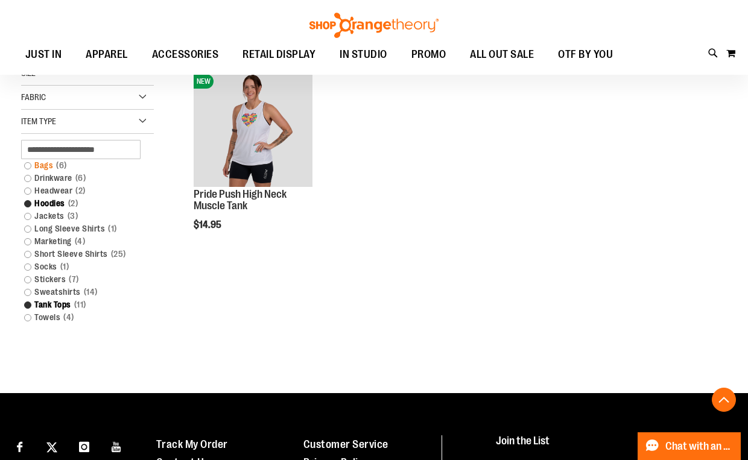
scroll to position [362, 0]
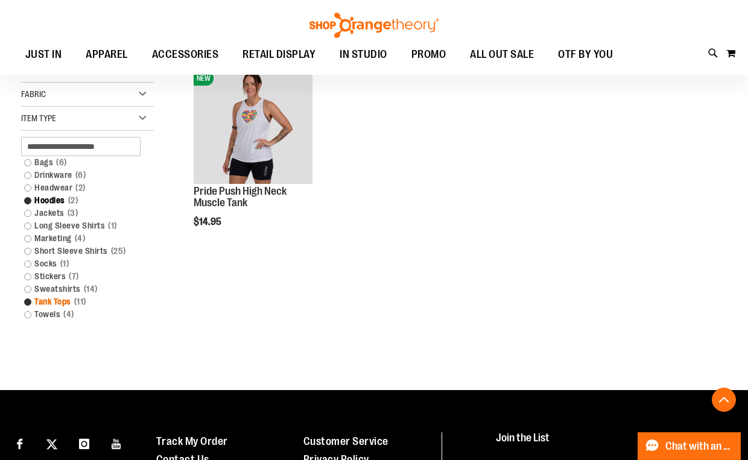
click at [30, 303] on link "Tank Tops 11 items" at bounding box center [82, 301] width 128 height 13
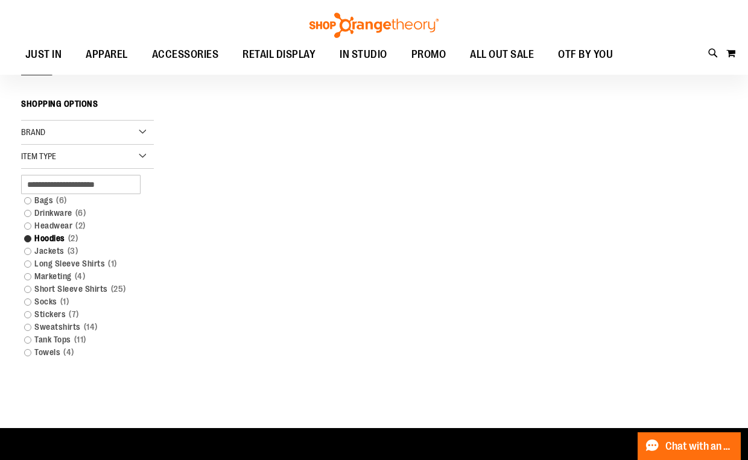
scroll to position [172, 0]
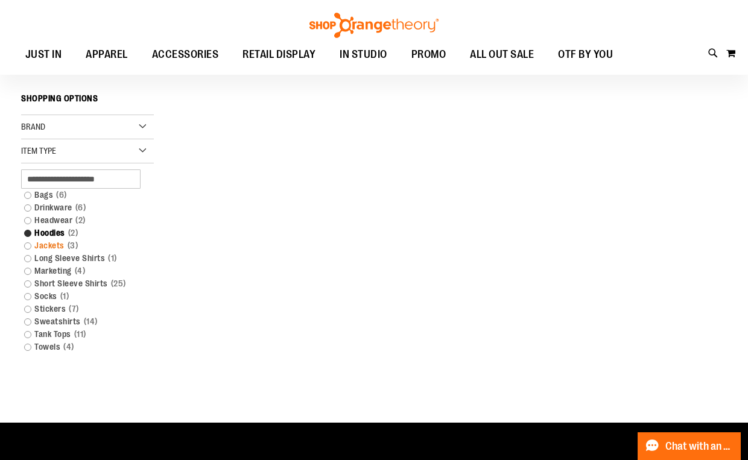
click at [30, 245] on link "Jackets 3 items" at bounding box center [82, 245] width 128 height 13
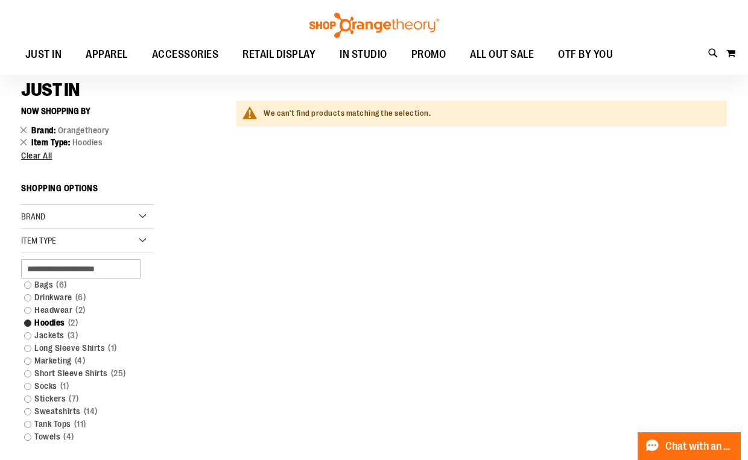
scroll to position [81, 0]
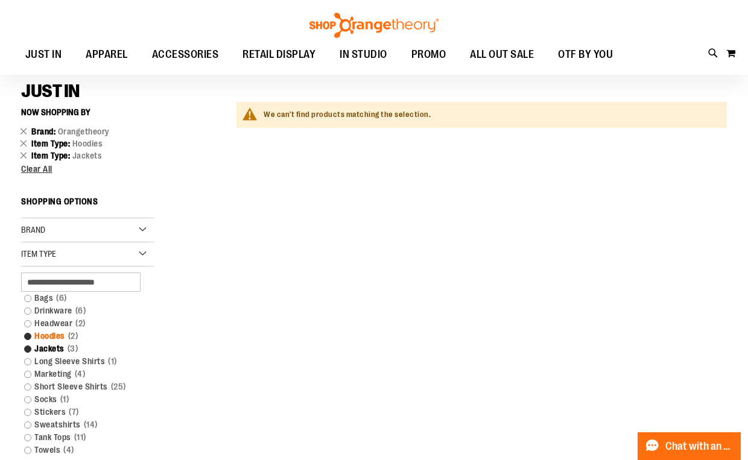
click at [32, 334] on link "Hoodies 2 items" at bounding box center [82, 336] width 128 height 13
click at [31, 351] on link "Jackets 3 items" at bounding box center [82, 349] width 128 height 13
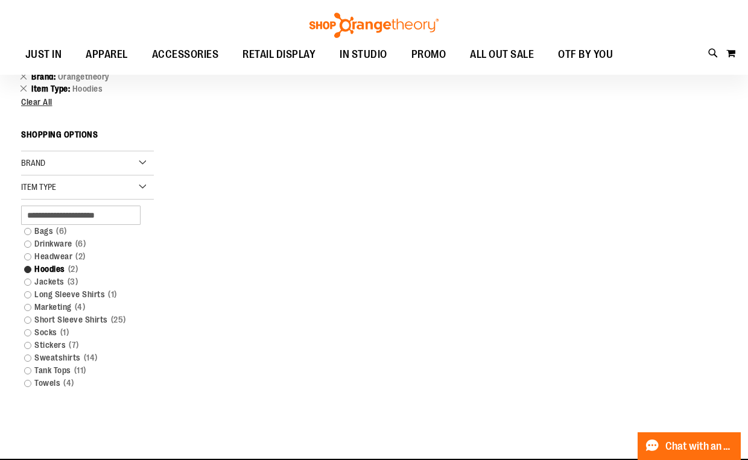
scroll to position [159, 0]
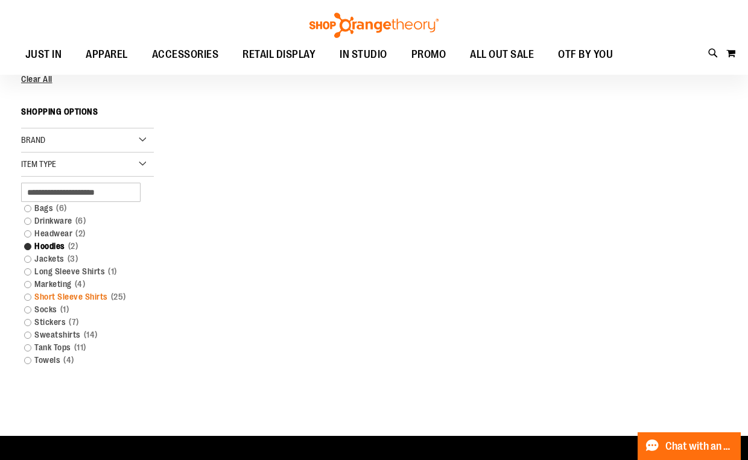
click at [30, 298] on link "Short Sleeve Shirts 25 items" at bounding box center [82, 297] width 128 height 13
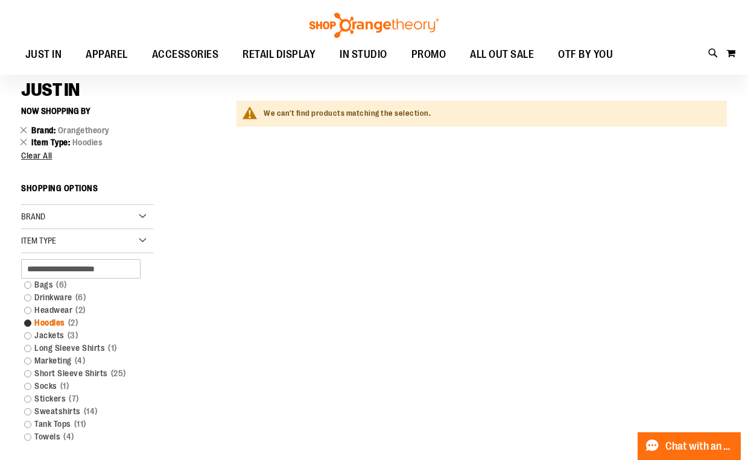
scroll to position [81, 0]
click at [30, 324] on link "Hoodies 2 items" at bounding box center [82, 324] width 128 height 13
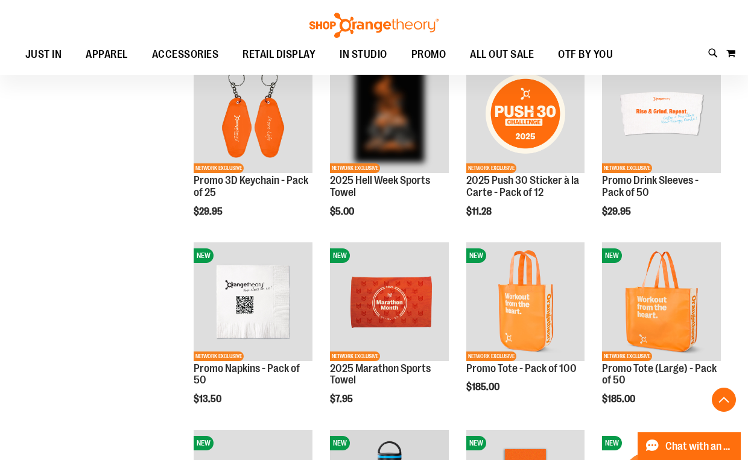
scroll to position [561, 0]
